Goal: Book appointment/travel/reservation

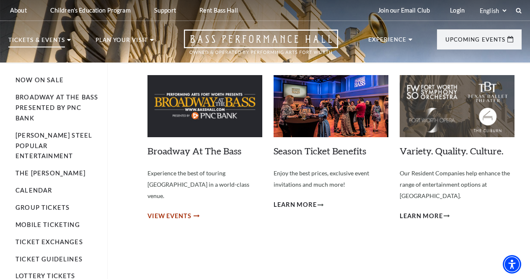
click at [183, 211] on span "View Events" at bounding box center [170, 216] width 44 height 10
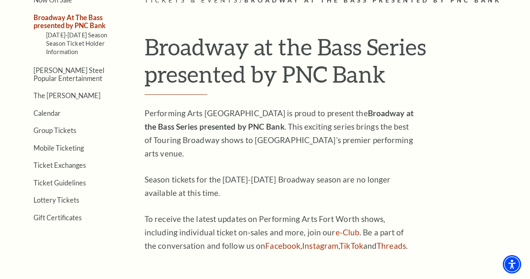
scroll to position [168, 0]
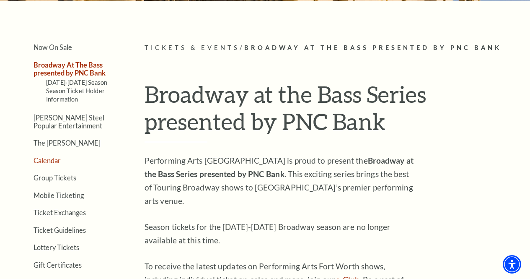
click at [56, 164] on link "Calendar" at bounding box center [47, 160] width 27 height 8
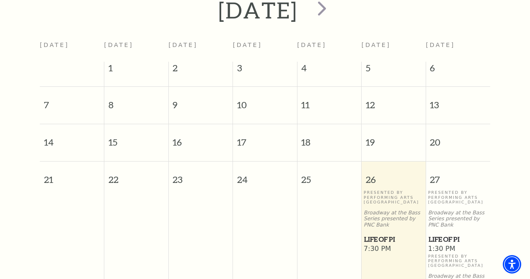
scroll to position [127, 0]
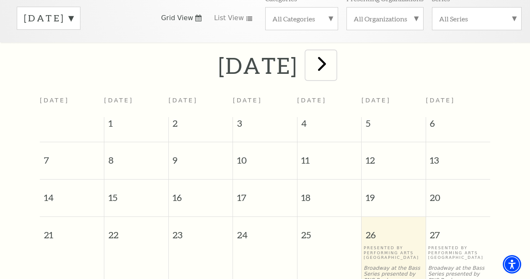
click at [334, 75] on span "next" at bounding box center [322, 64] width 24 height 24
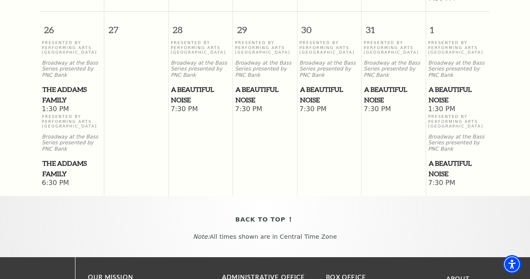
scroll to position [761, 0]
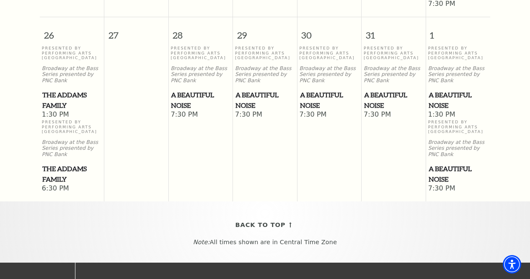
click at [63, 101] on span "The Addams Family" at bounding box center [72, 100] width 60 height 21
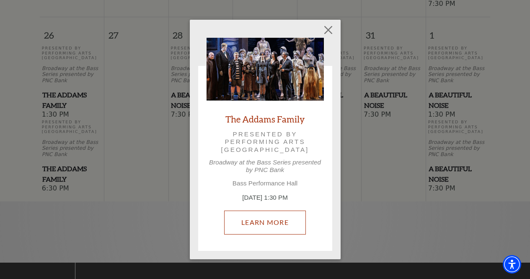
click at [276, 221] on link "Learn More" at bounding box center [265, 221] width 82 height 23
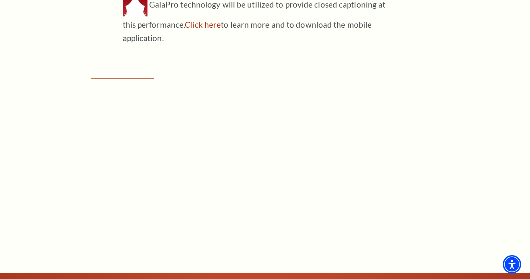
scroll to position [755, 0]
